Goal: Task Accomplishment & Management: Manage account settings

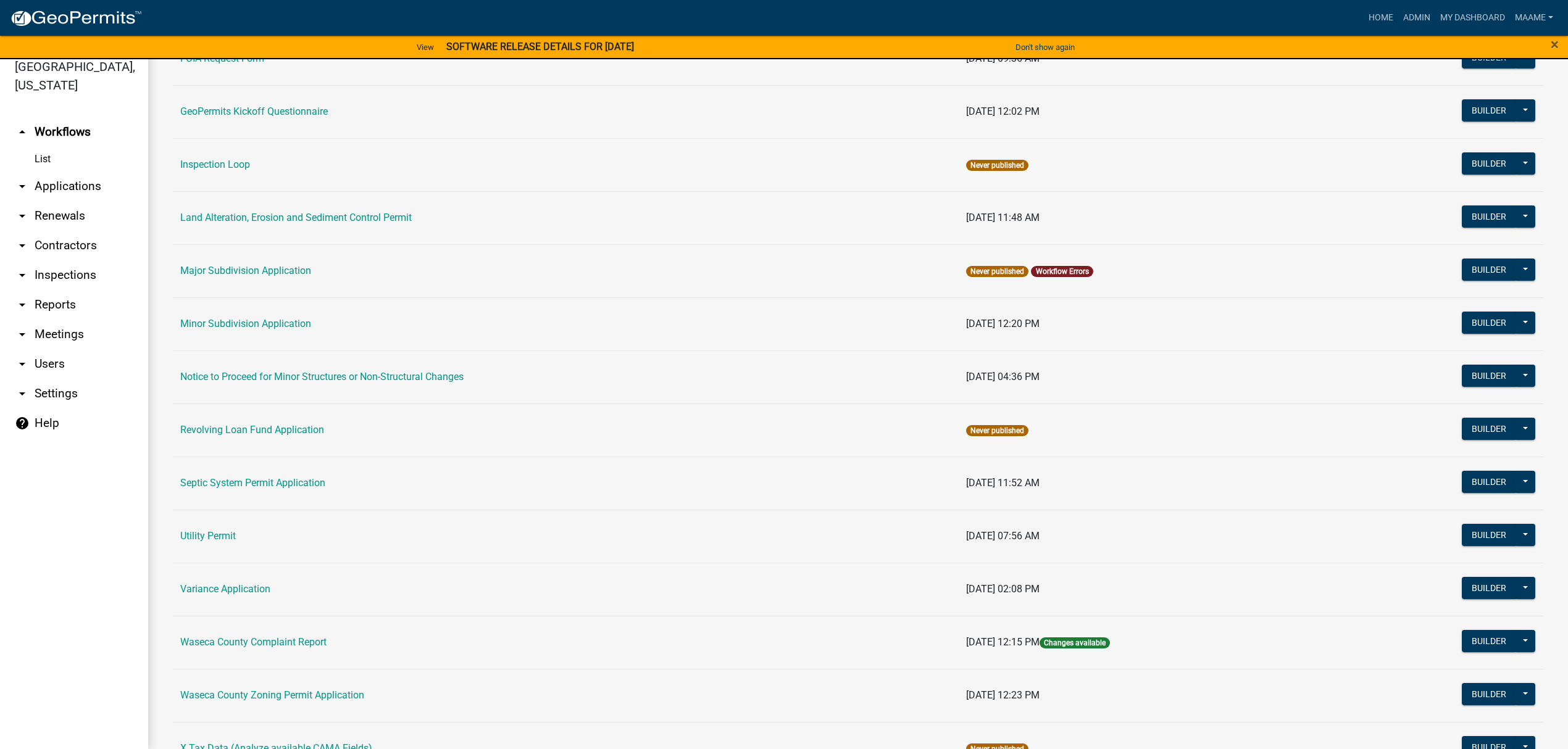
scroll to position [543, 0]
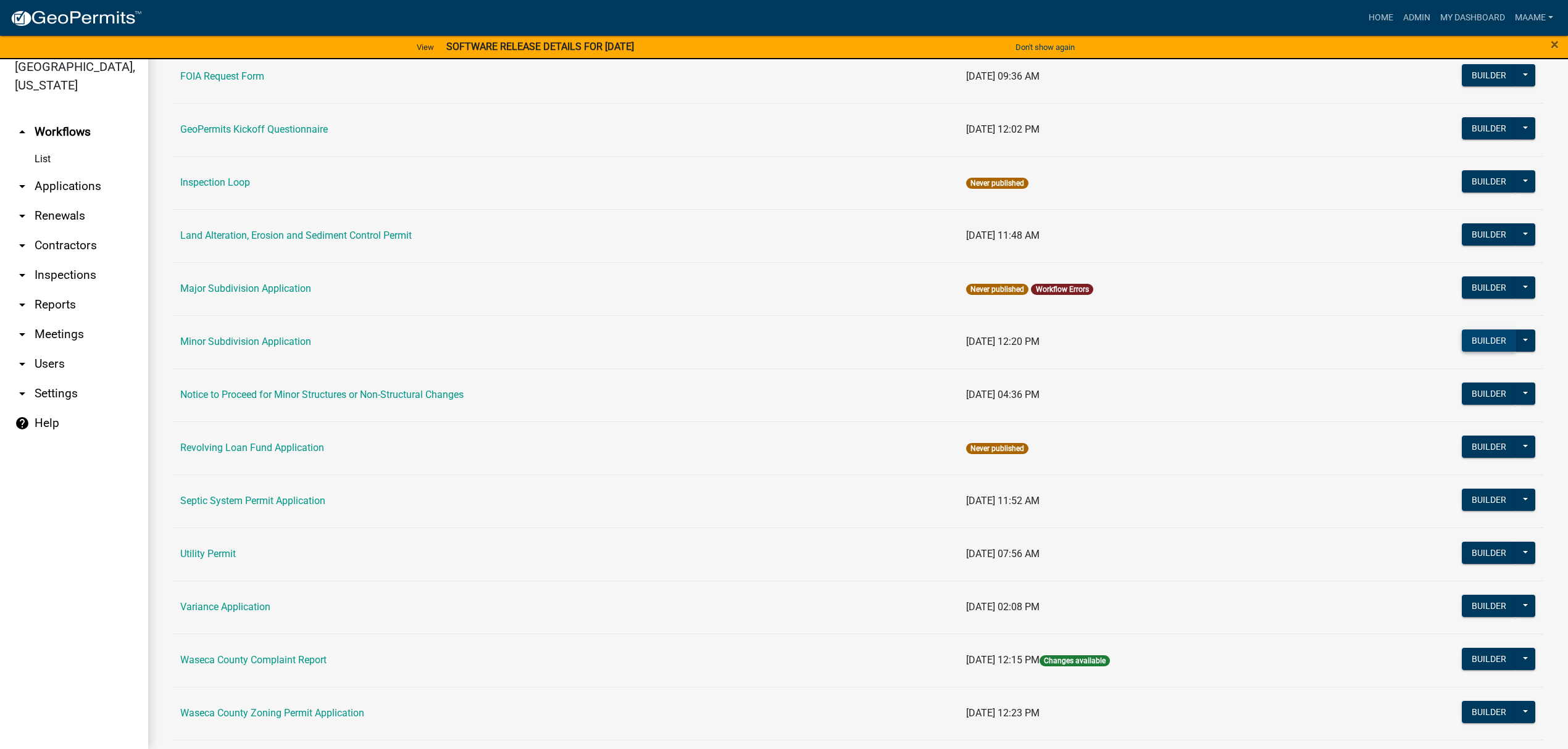
click at [1464, 346] on button "Builder" at bounding box center [1489, 341] width 55 height 22
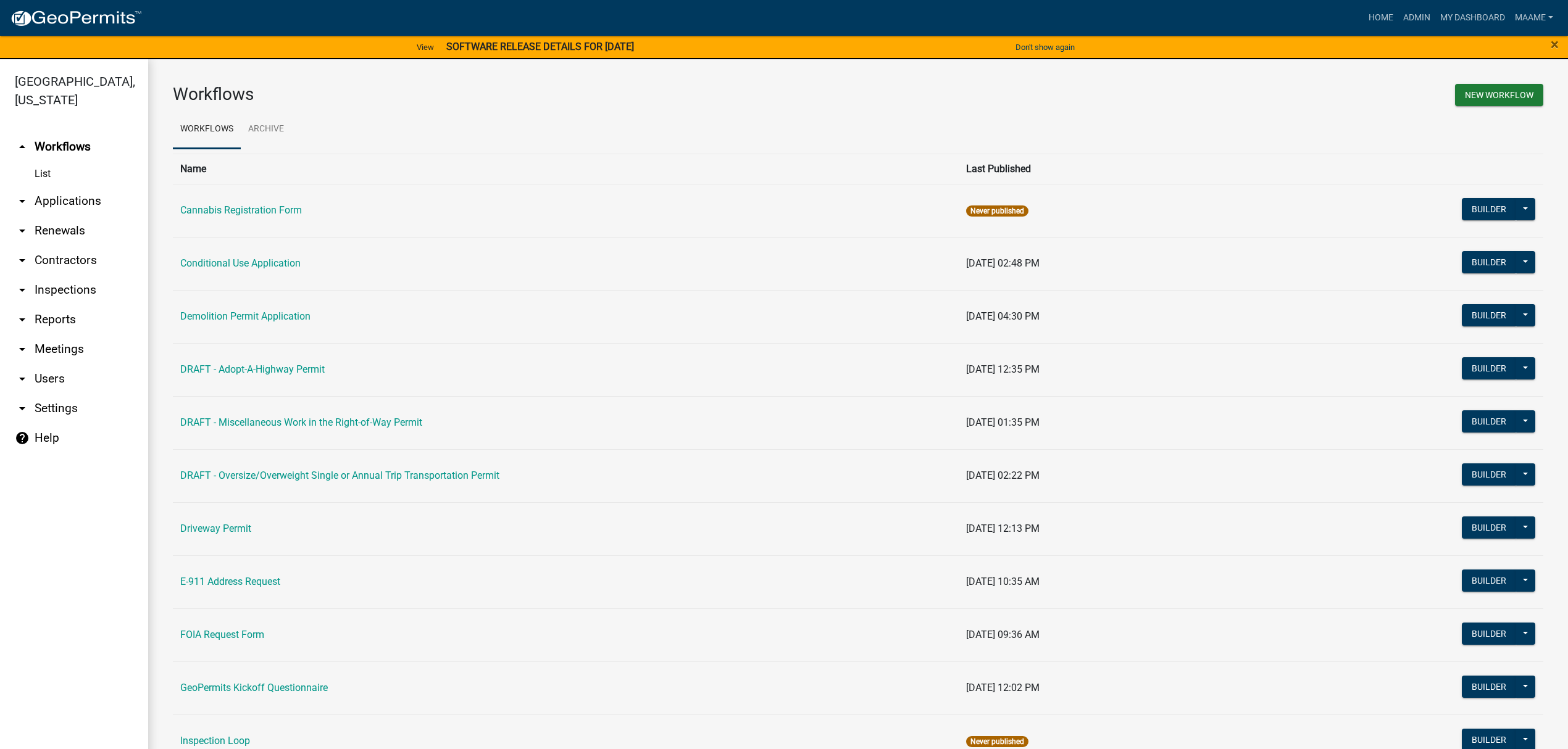
click at [66, 379] on link "arrow_drop_down Users" at bounding box center [74, 379] width 148 height 29
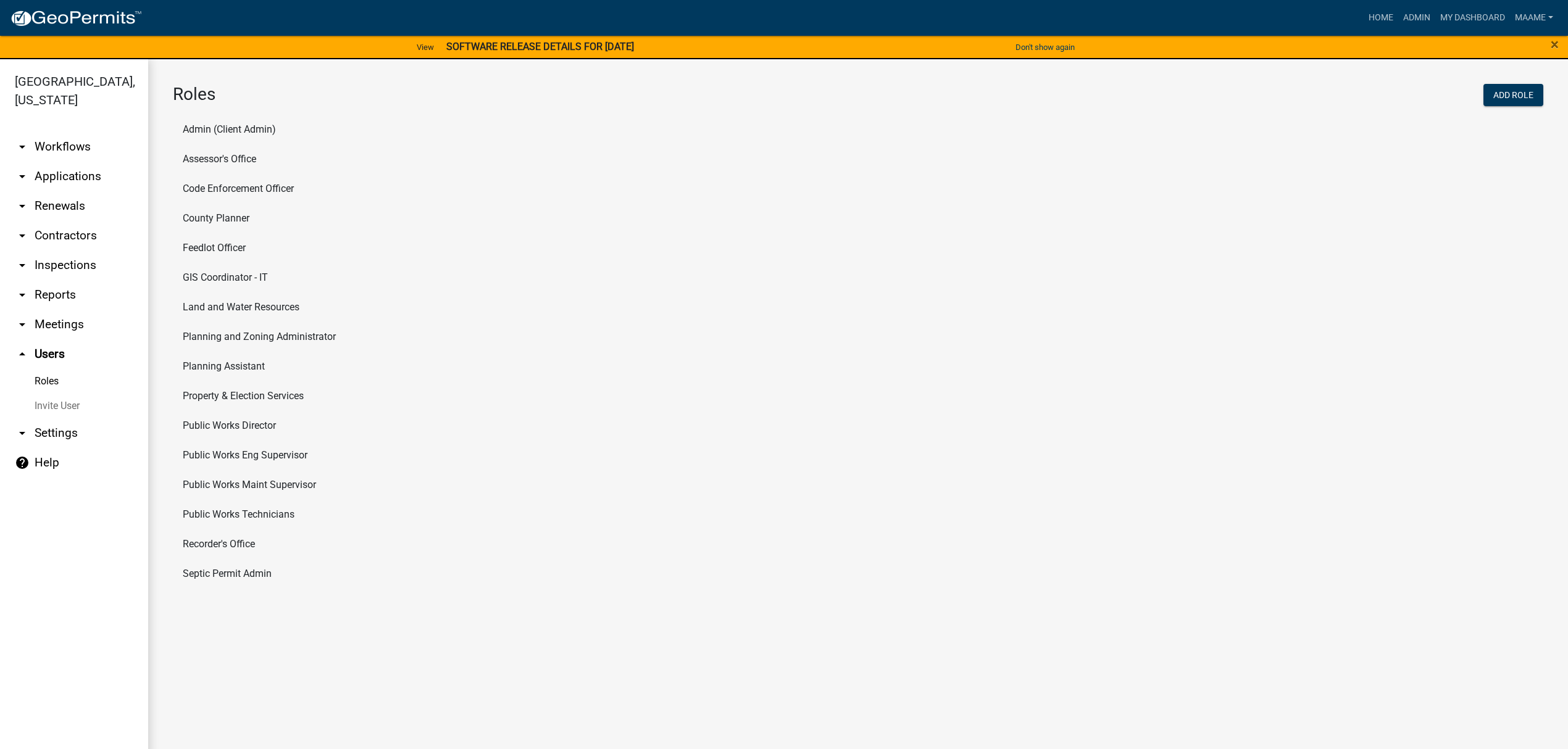
click at [55, 379] on link "Roles" at bounding box center [74, 381] width 148 height 24
click at [232, 542] on li "Recorder's Office" at bounding box center [858, 544] width 1371 height 29
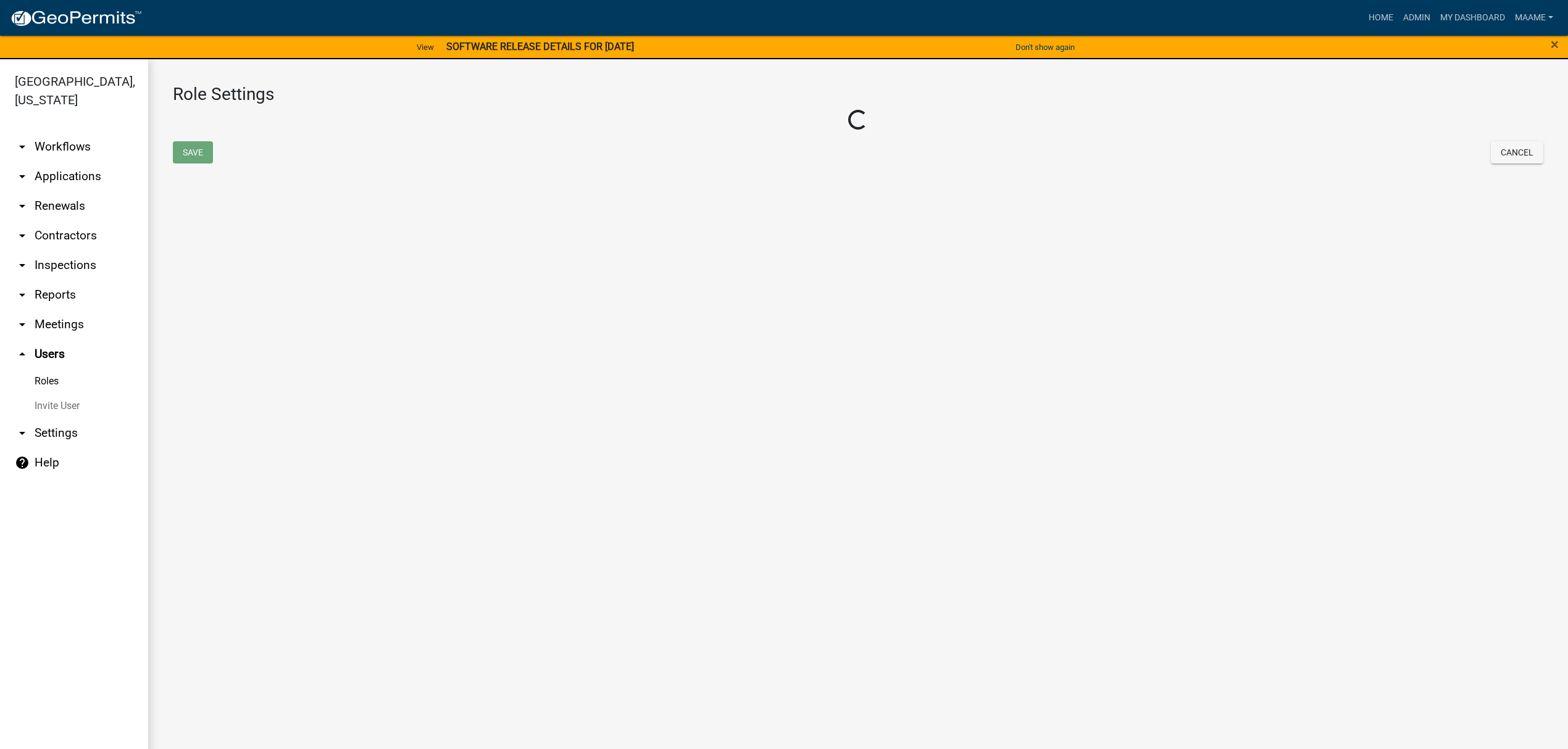
select select "6: light-blue"
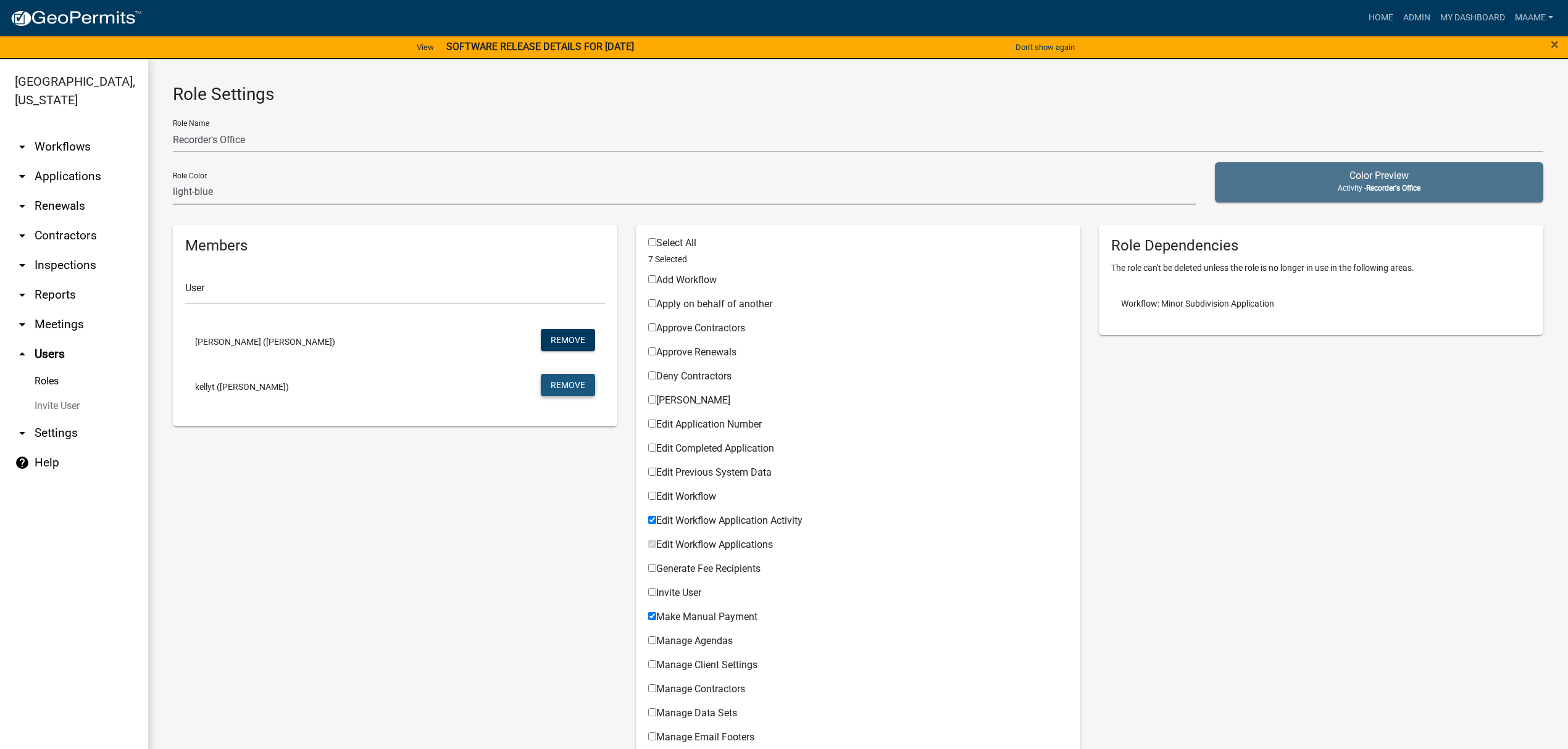
click at [578, 391] on button "Remove" at bounding box center [568, 385] width 55 height 22
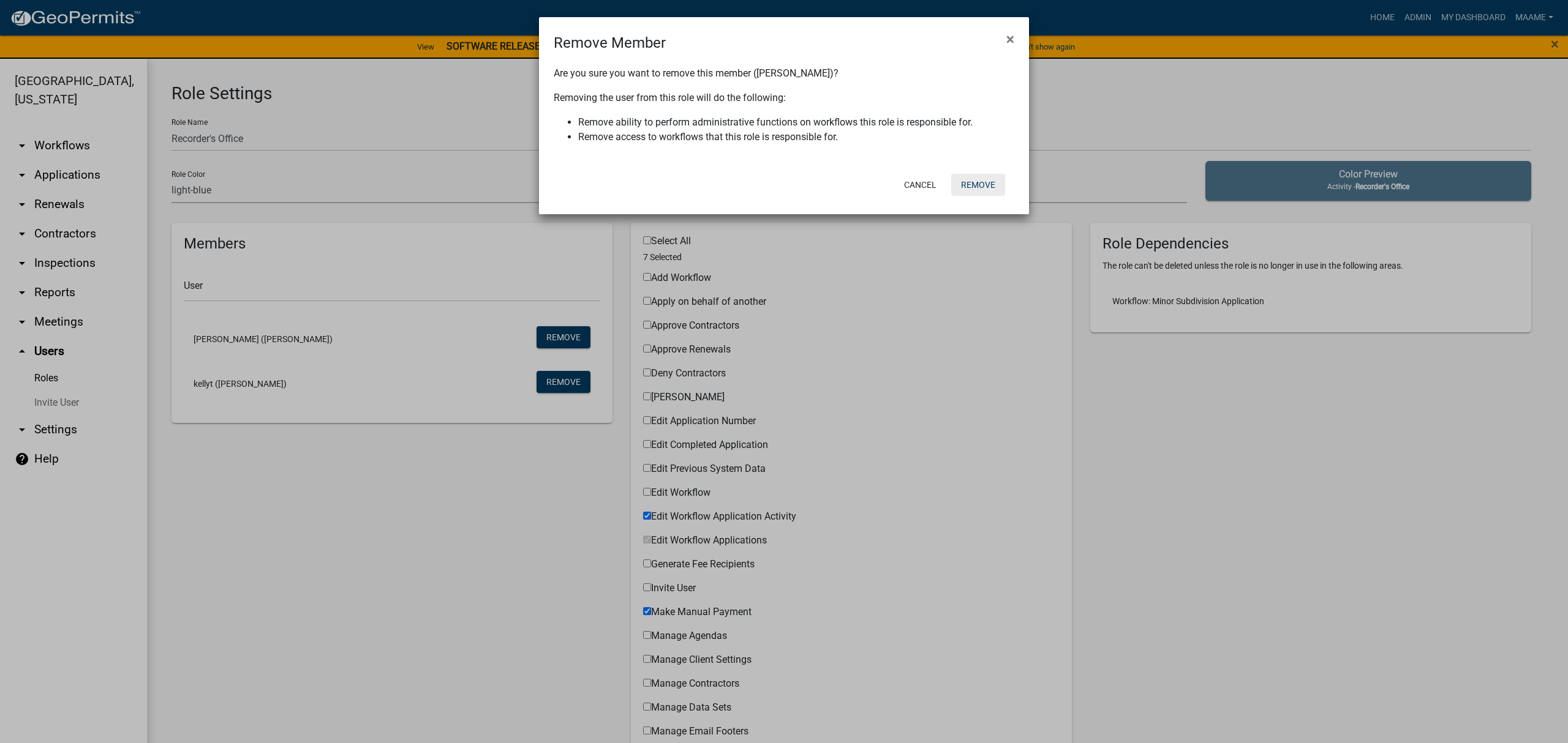
click at [974, 180] on button "Remove" at bounding box center [978, 185] width 54 height 22
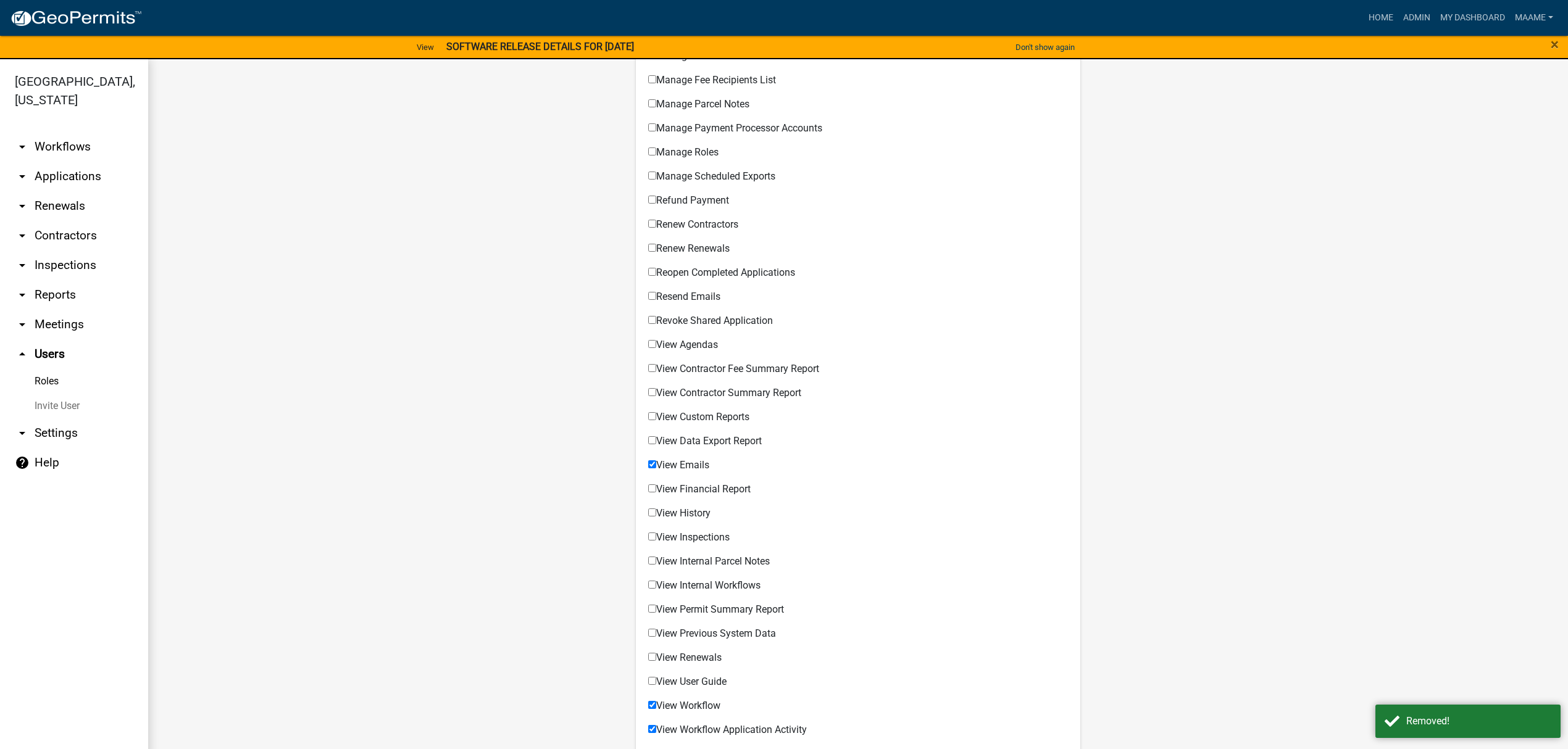
scroll to position [787, 0]
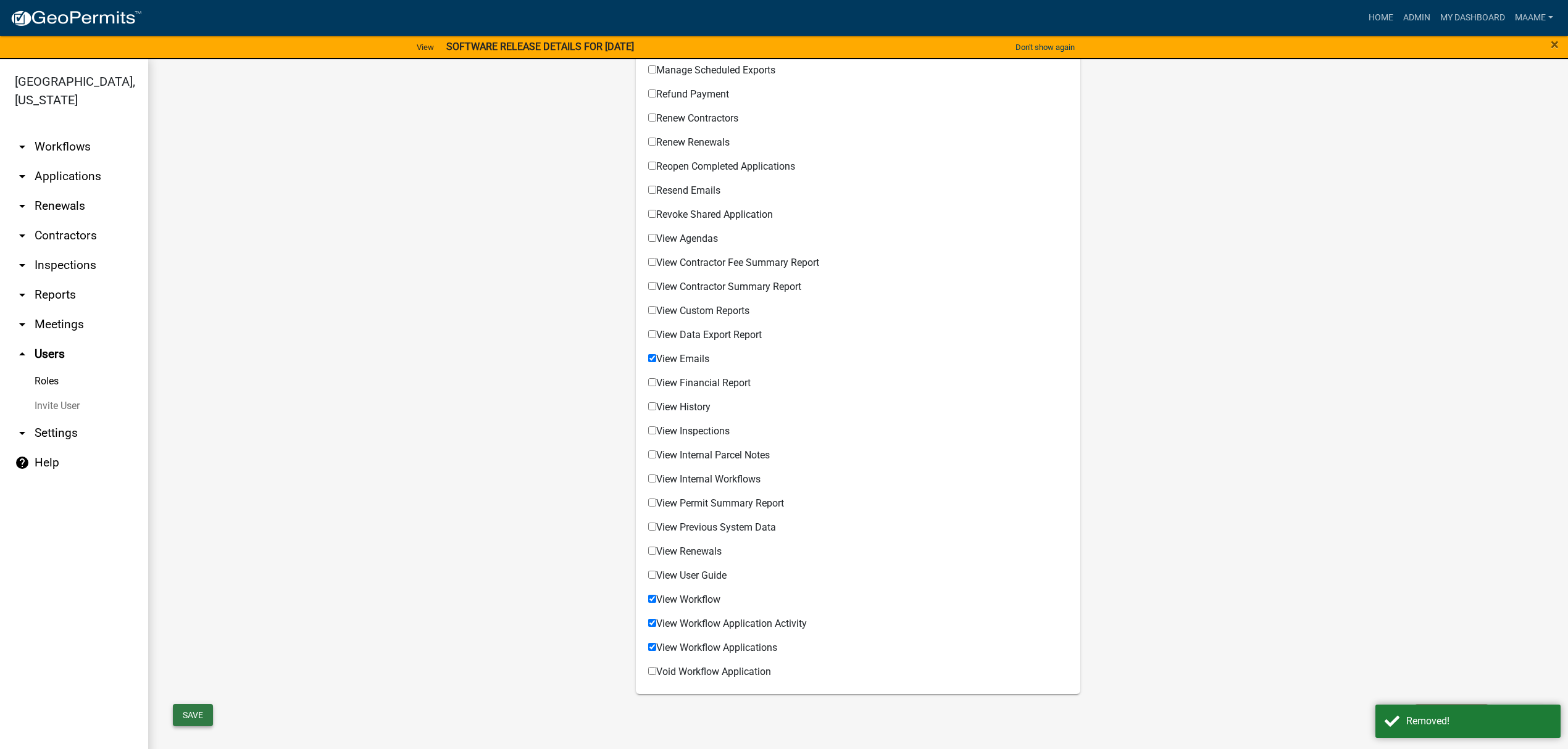
click at [209, 709] on button "Save" at bounding box center [192, 715] width 40 height 22
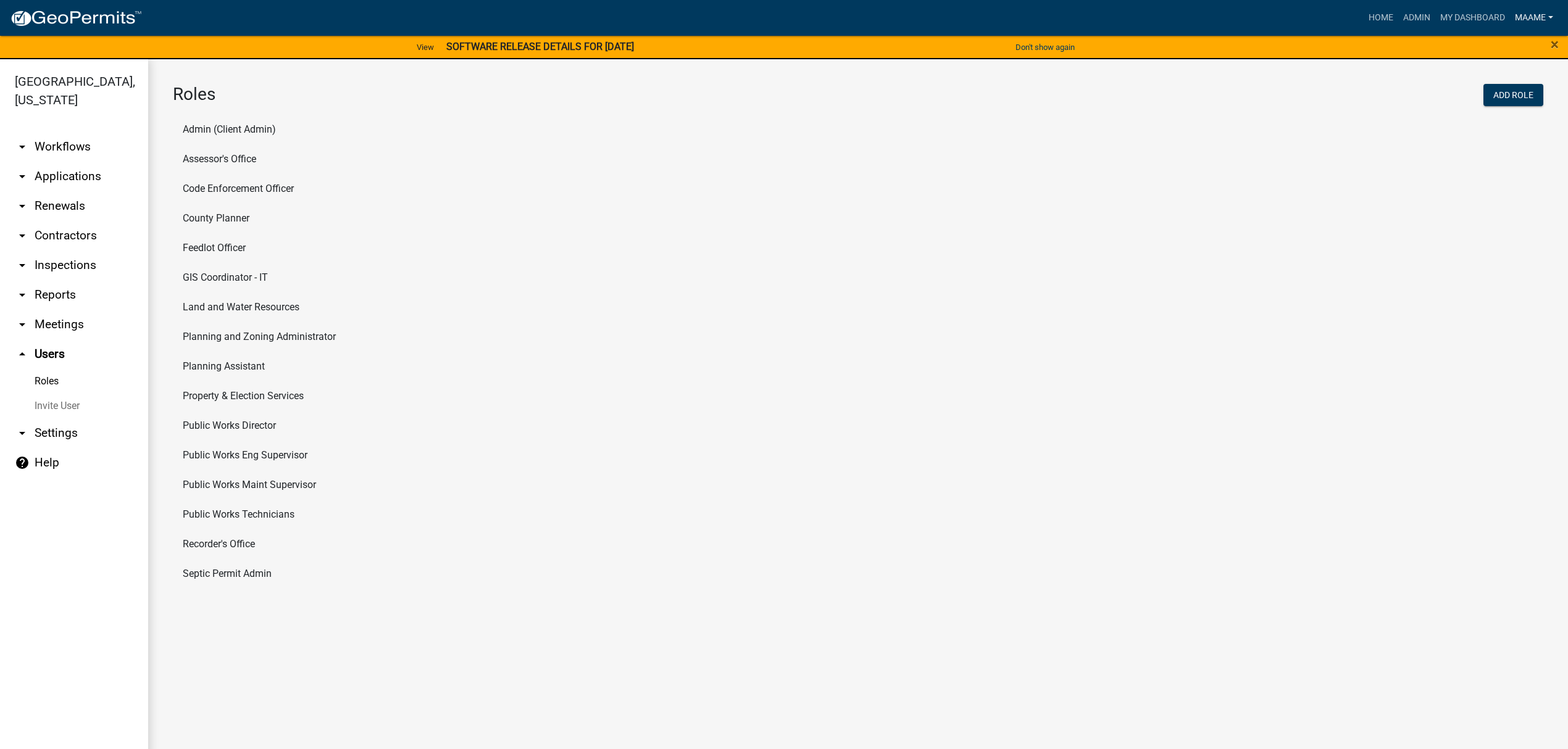
click at [1525, 18] on link "Maame" at bounding box center [1534, 18] width 48 height 24
click at [1490, 119] on link "Logout" at bounding box center [1509, 120] width 99 height 29
